Goal: Task Accomplishment & Management: Manage account settings

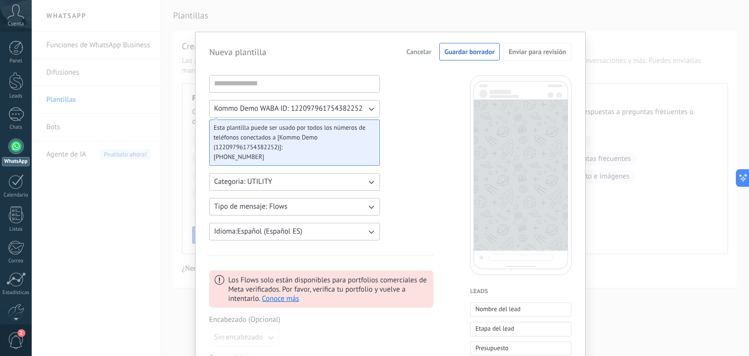
click at [18, 146] on div at bounding box center [16, 147] width 16 height 16
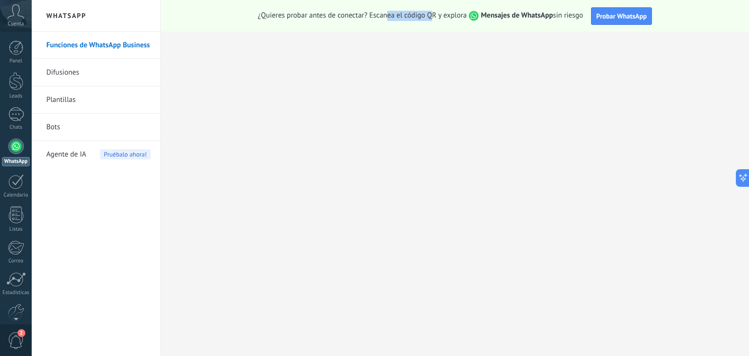
drag, startPoint x: 387, startPoint y: 18, endPoint x: 432, endPoint y: 18, distance: 44.9
click at [432, 18] on span "¿Quieres probar antes de conectar? Escanea el código QR y explora Mensajes de W…" at bounding box center [420, 16] width 325 height 10
click at [601, 16] on span "Probar WhatsApp" at bounding box center [622, 16] width 51 height 9
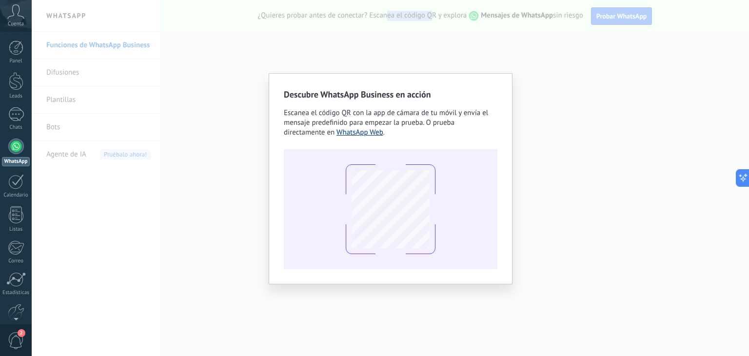
click at [347, 131] on link "WhatsApp Web" at bounding box center [360, 132] width 47 height 9
click at [453, 260] on div at bounding box center [391, 209] width 214 height 120
click at [403, 125] on span "Escanea el código QR con la app de cámara de tu móvil y envía el mensaje predef…" at bounding box center [386, 122] width 204 height 29
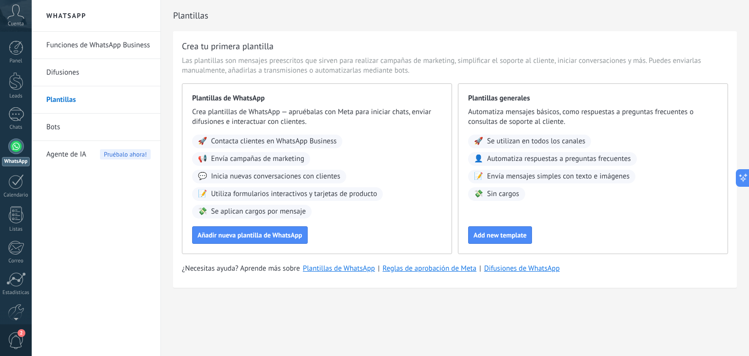
click at [76, 46] on link "Funciones de WhatsApp Business" at bounding box center [98, 45] width 104 height 27
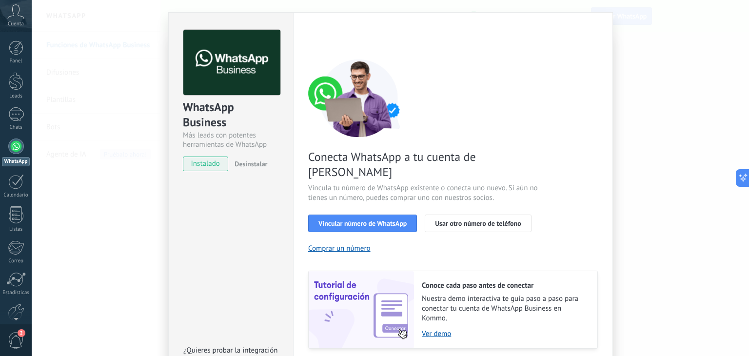
scroll to position [42, 0]
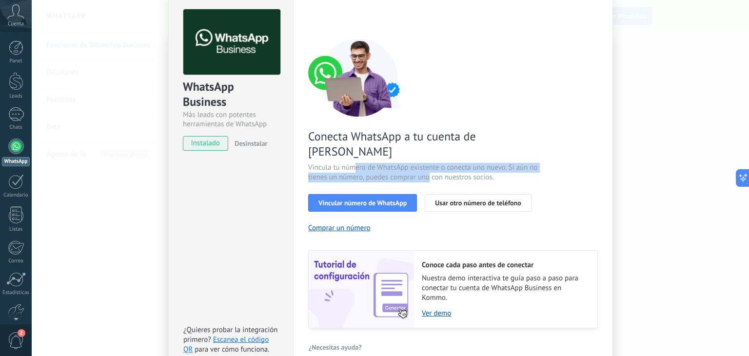
drag, startPoint x: 351, startPoint y: 154, endPoint x: 429, endPoint y: 158, distance: 77.7
click at [429, 163] on span "Vincula tu número de WhatsApp existente o conecta uno nuevo. Si aún no tienes u…" at bounding box center [424, 173] width 232 height 20
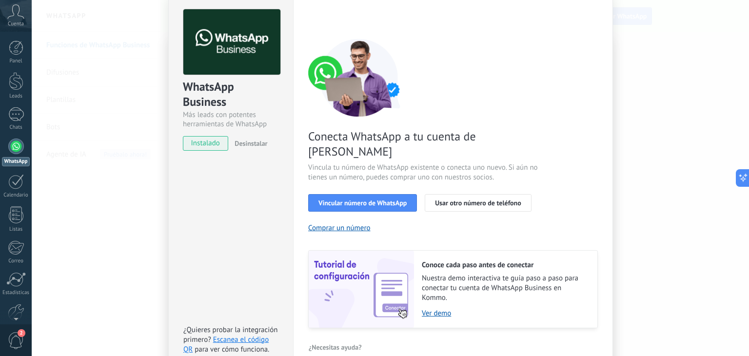
click at [537, 90] on div "Conecta WhatsApp a tu cuenta de Kommo Vincula tu número de WhatsApp existente o…" at bounding box center [453, 184] width 290 height 290
click at [349, 344] on span "¿Necesitas ayuda?" at bounding box center [335, 347] width 53 height 7
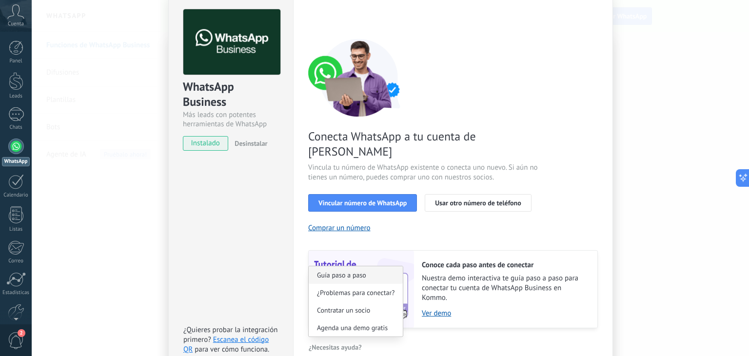
click at [349, 266] on button "Guía paso a paso" at bounding box center [356, 275] width 94 height 18
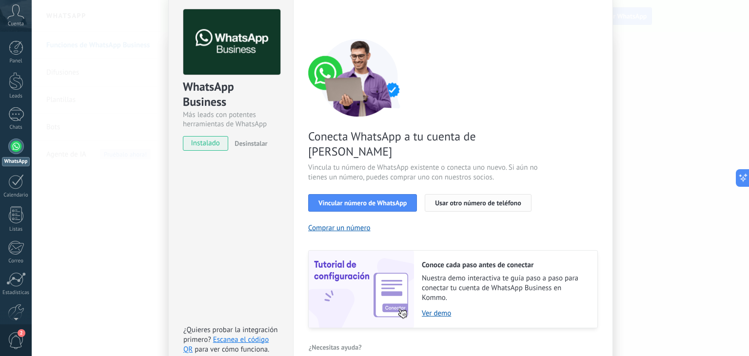
click at [476, 200] on span "Usar otro número de teléfono" at bounding box center [478, 203] width 86 height 7
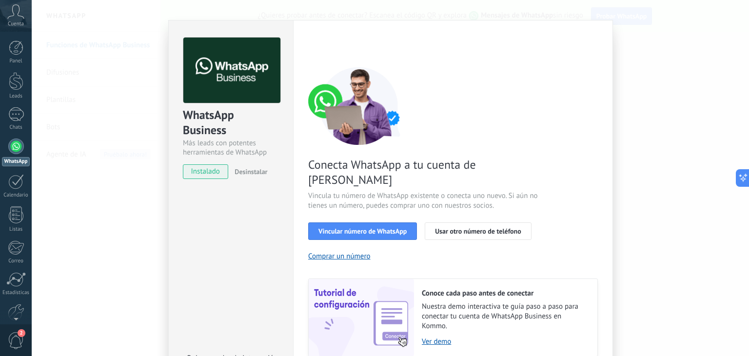
scroll to position [0, 0]
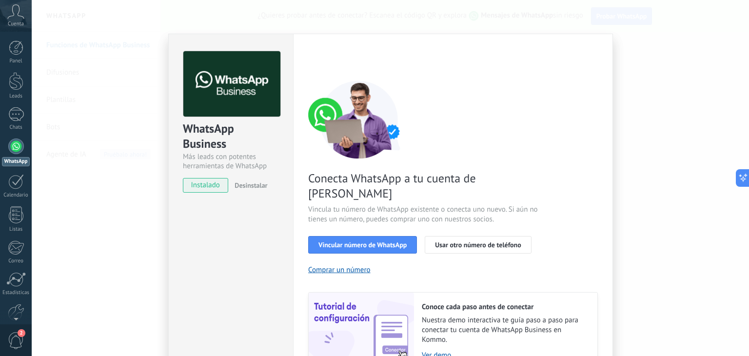
click at [22, 15] on icon at bounding box center [15, 11] width 17 height 15
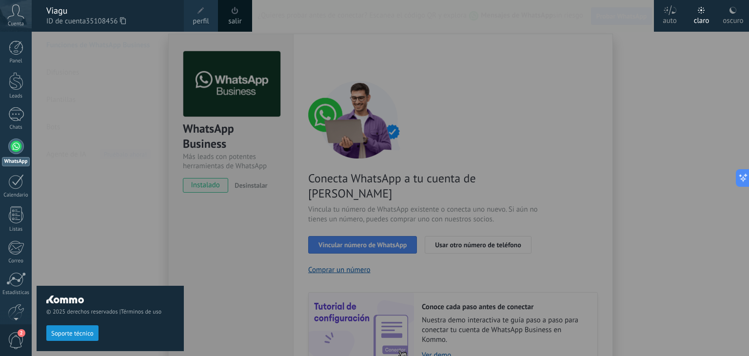
click at [197, 21] on span "perfil" at bounding box center [201, 21] width 16 height 11
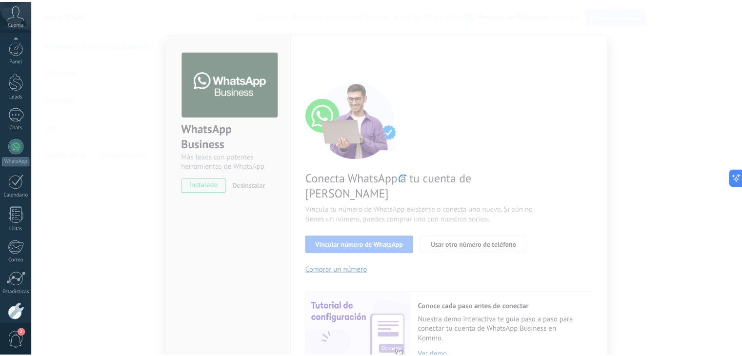
scroll to position [49, 0]
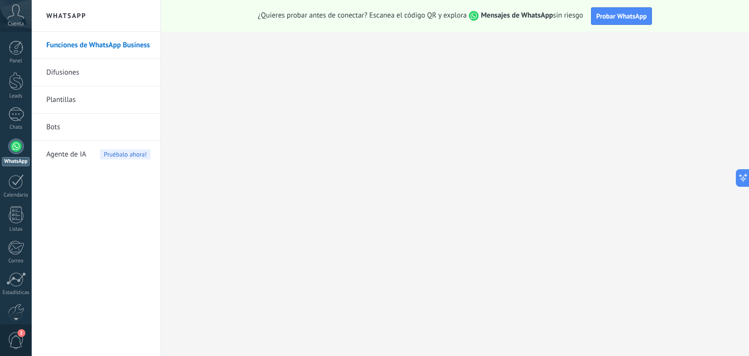
click at [16, 21] on span "Cuenta" at bounding box center [16, 24] width 16 height 6
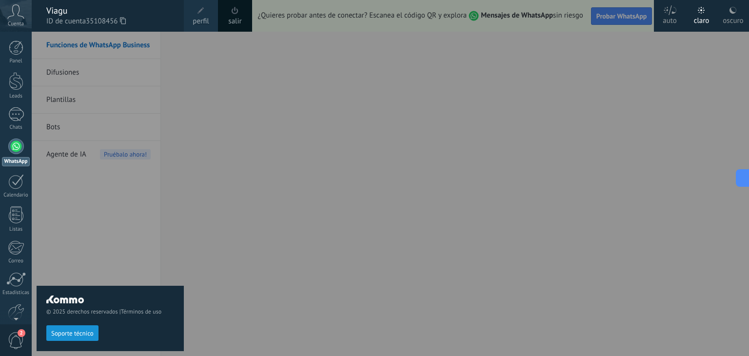
click at [158, 18] on span "ID de cuenta 35108456" at bounding box center [110, 21] width 128 height 11
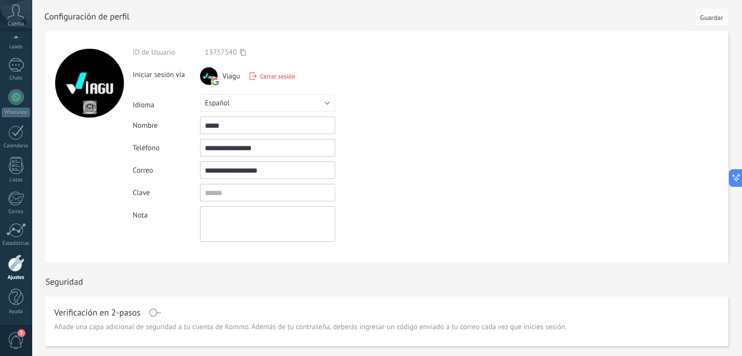
click at [263, 71] on div "Viagu Cerrar sesión" at bounding box center [267, 76] width 135 height 18
click at [267, 76] on span "Cerrar sesión" at bounding box center [277, 76] width 35 height 8
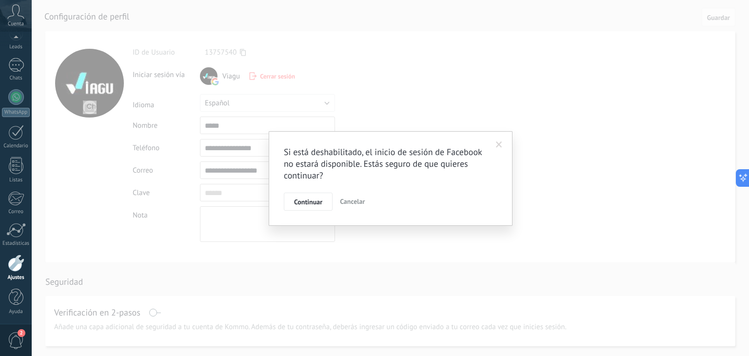
click at [283, 203] on div "Si está deshabilitado, el inicio de sesión de Facebook no estará disponible. Es…" at bounding box center [391, 178] width 244 height 95
click at [299, 200] on span "Continuar" at bounding box center [308, 202] width 28 height 7
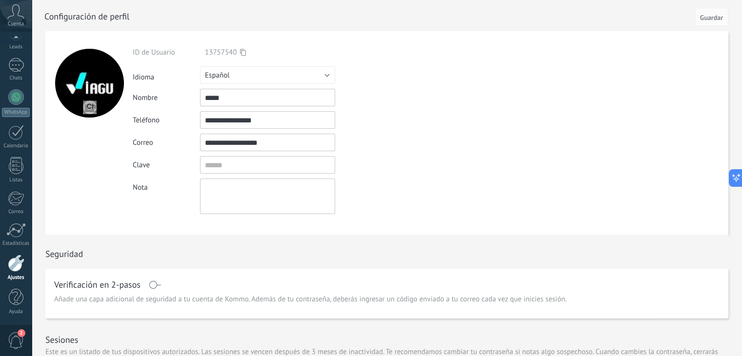
click at [19, 10] on icon at bounding box center [15, 11] width 17 height 15
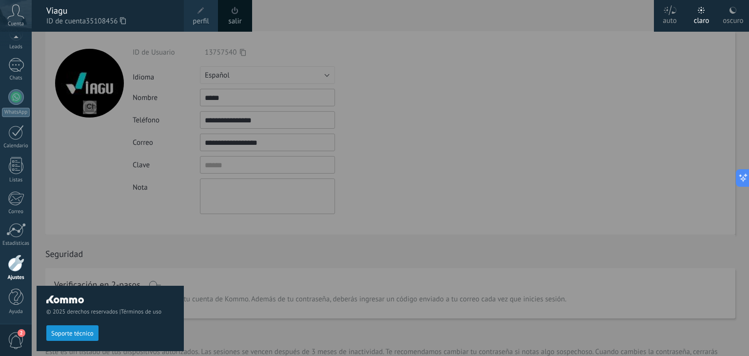
click at [72, 12] on div "Viagu" at bounding box center [110, 10] width 128 height 11
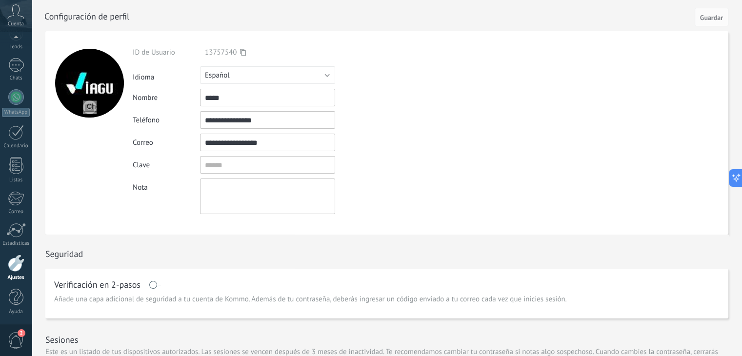
click at [92, 82] on div at bounding box center [89, 83] width 69 height 69
click at [98, 13] on div at bounding box center [397, 15] width 706 height 31
click at [19, 10] on use at bounding box center [16, 11] width 17 height 14
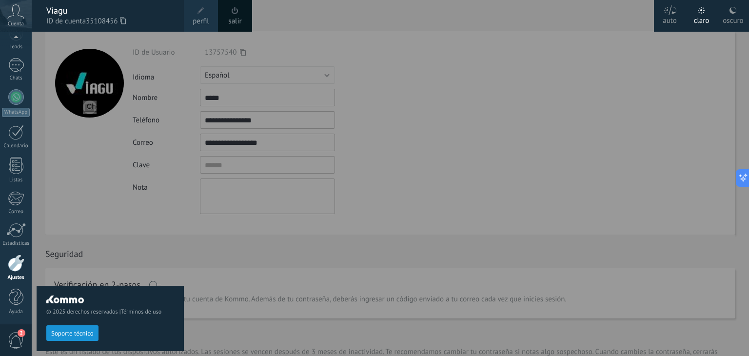
click at [194, 21] on span "perfil" at bounding box center [201, 21] width 16 height 11
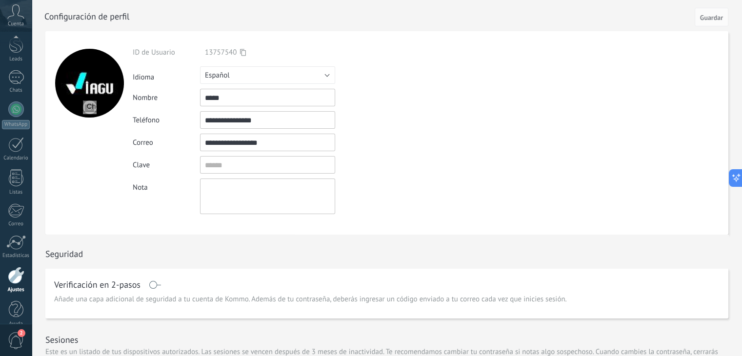
scroll to position [49, 0]
click at [92, 74] on div at bounding box center [89, 83] width 69 height 69
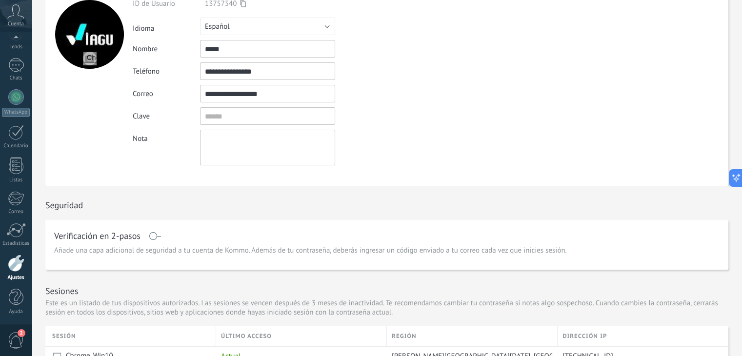
scroll to position [0, 0]
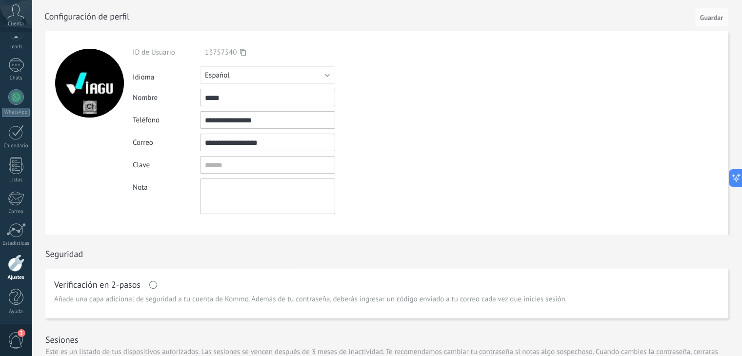
click at [61, 11] on div at bounding box center [397, 15] width 706 height 31
click at [13, 10] on icon at bounding box center [15, 11] width 17 height 15
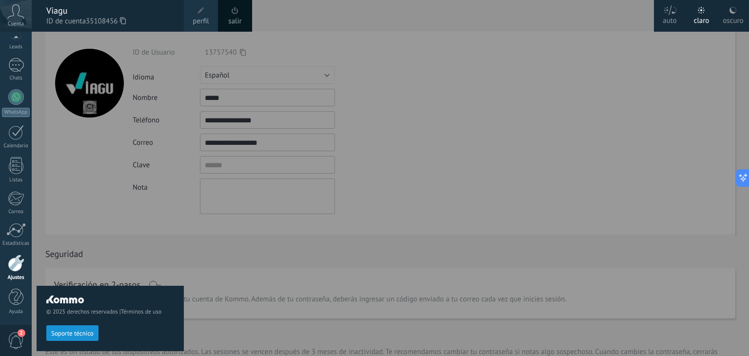
click at [239, 16] on span at bounding box center [235, 10] width 11 height 11
